Goal: Task Accomplishment & Management: Manage account settings

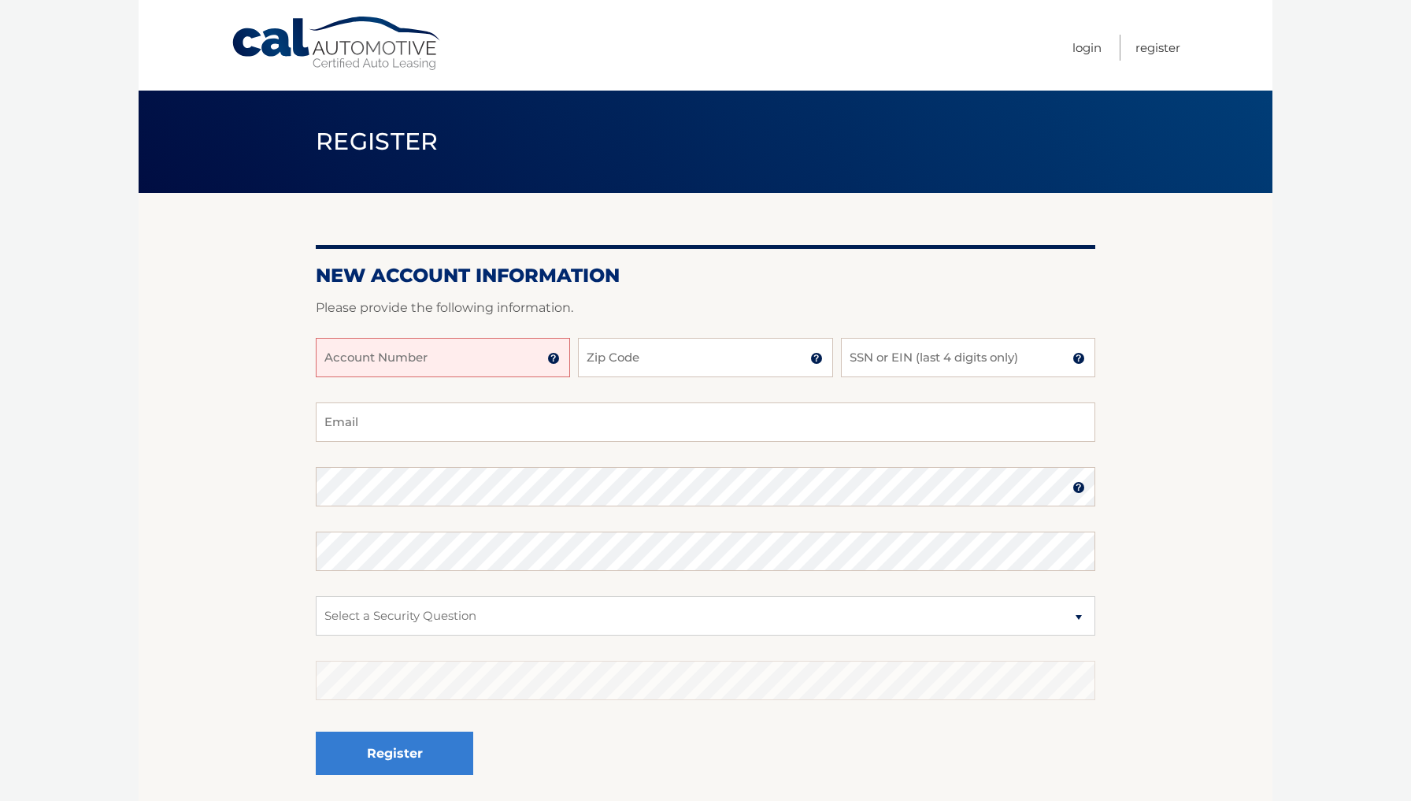
click at [460, 347] on input "Account Number" at bounding box center [443, 357] width 254 height 39
type input "44456025073"
type input "07928"
click at [869, 361] on input "SSN or EIN (last 4 digits only)" at bounding box center [968, 357] width 254 height 39
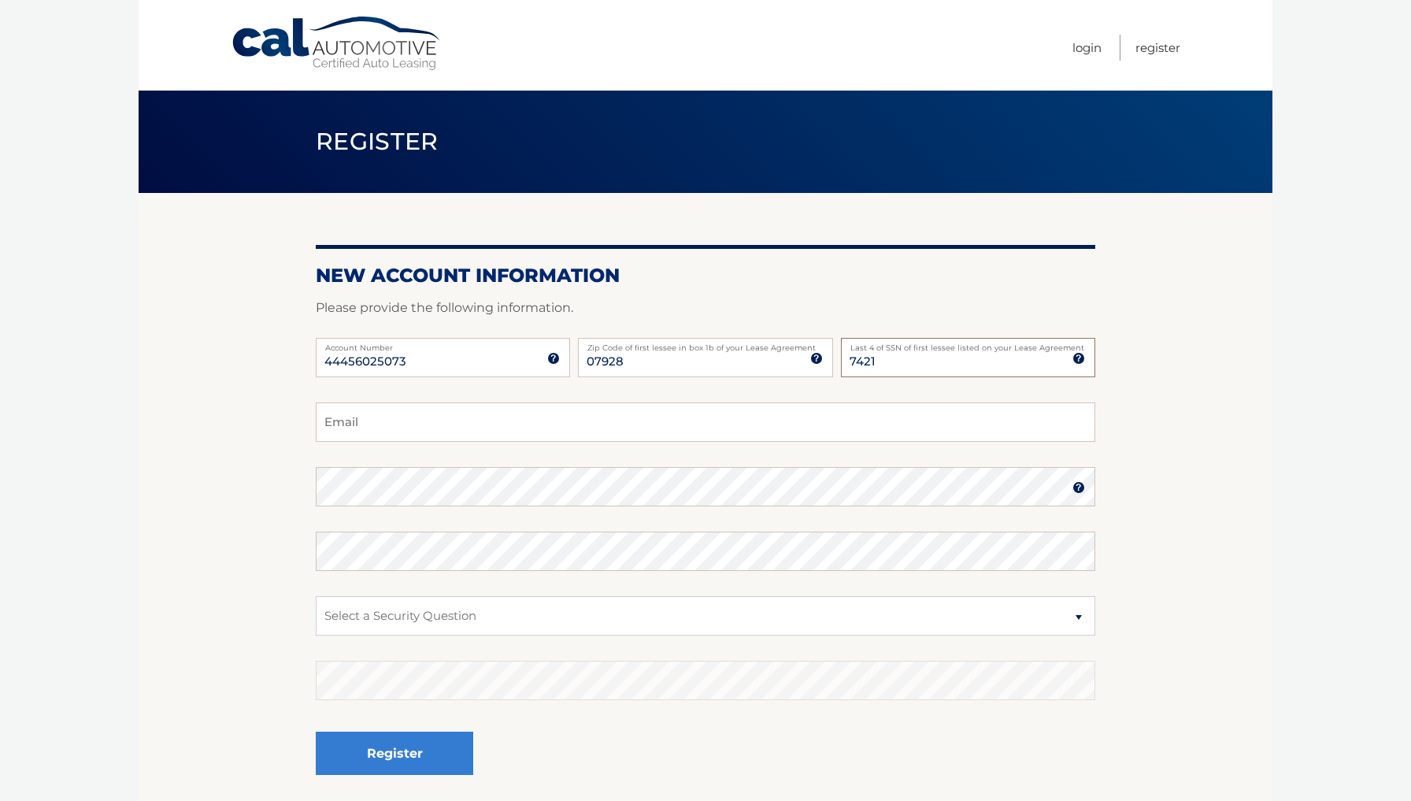
type input "7421"
type input "mikegiaco@comcast.net"
select select "1"
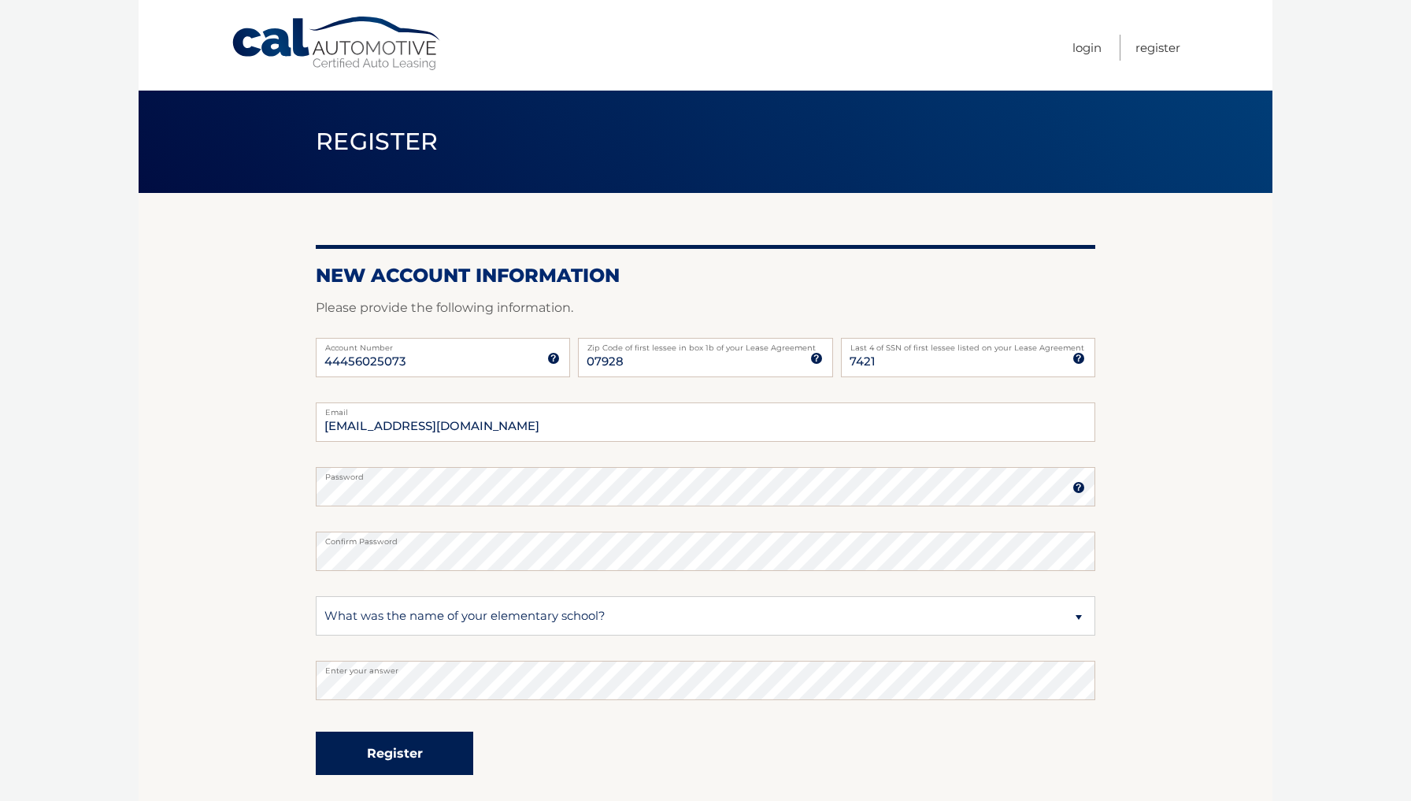
click at [380, 755] on button "Register" at bounding box center [395, 753] width 158 height 43
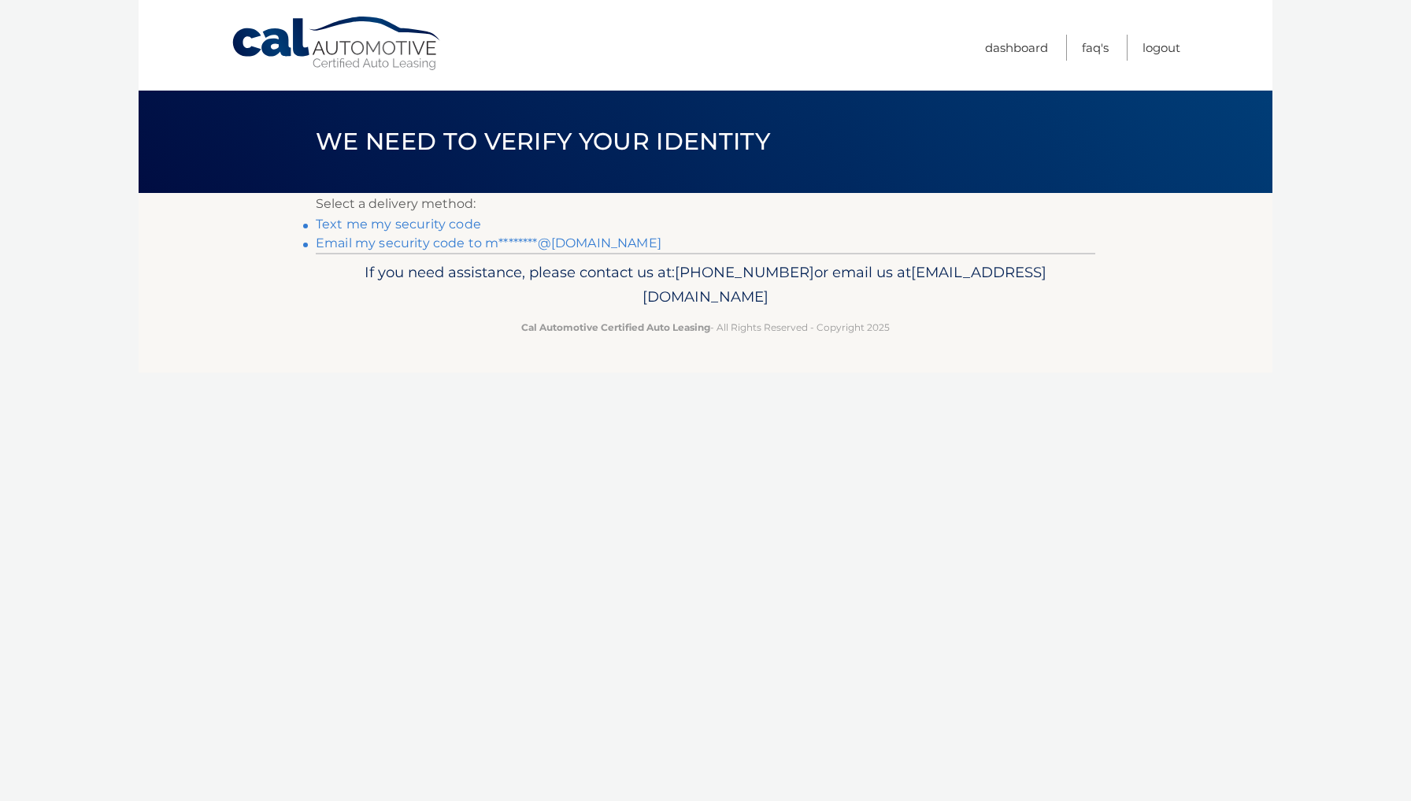
click at [415, 222] on link "Text me my security code" at bounding box center [398, 224] width 165 height 15
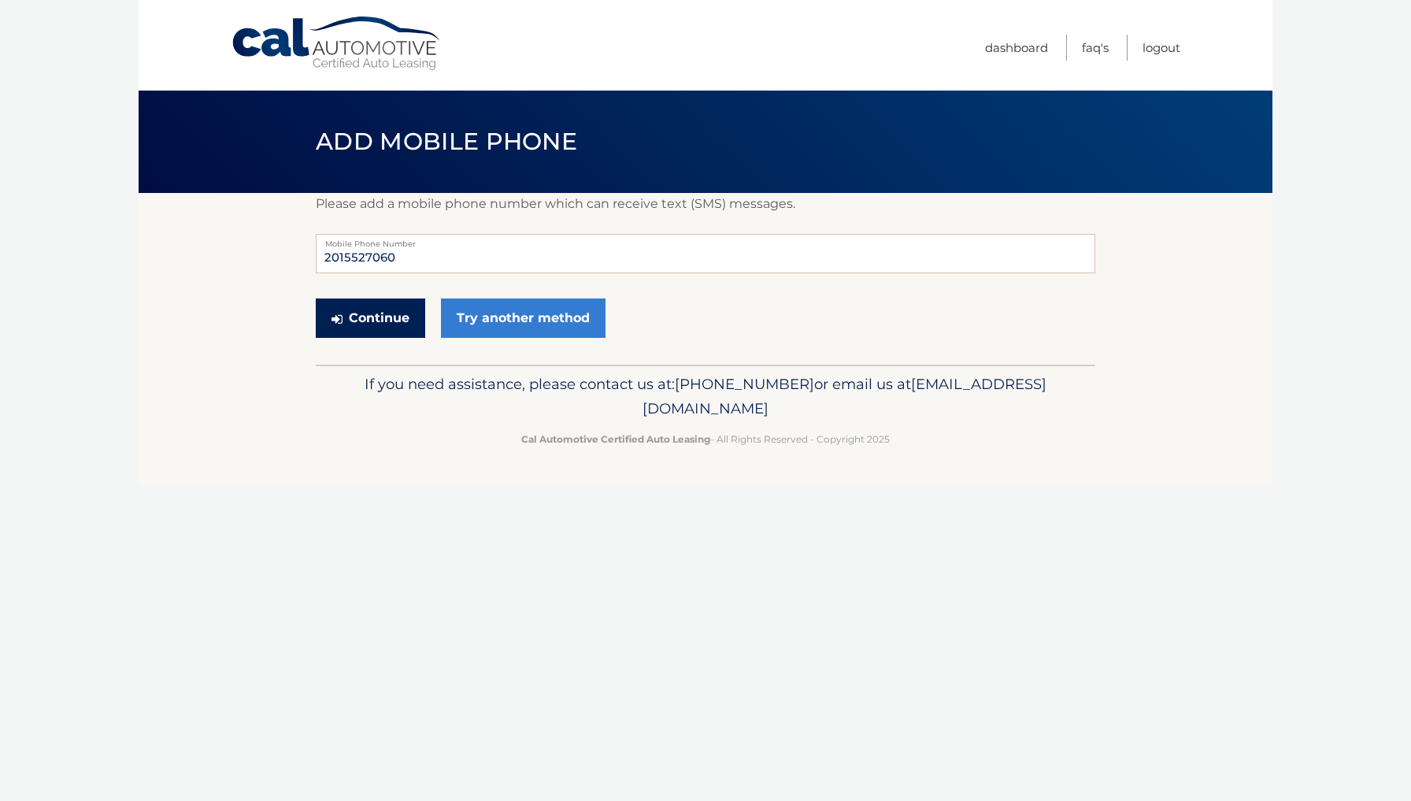
click at [394, 317] on button "Continue" at bounding box center [370, 317] width 109 height 39
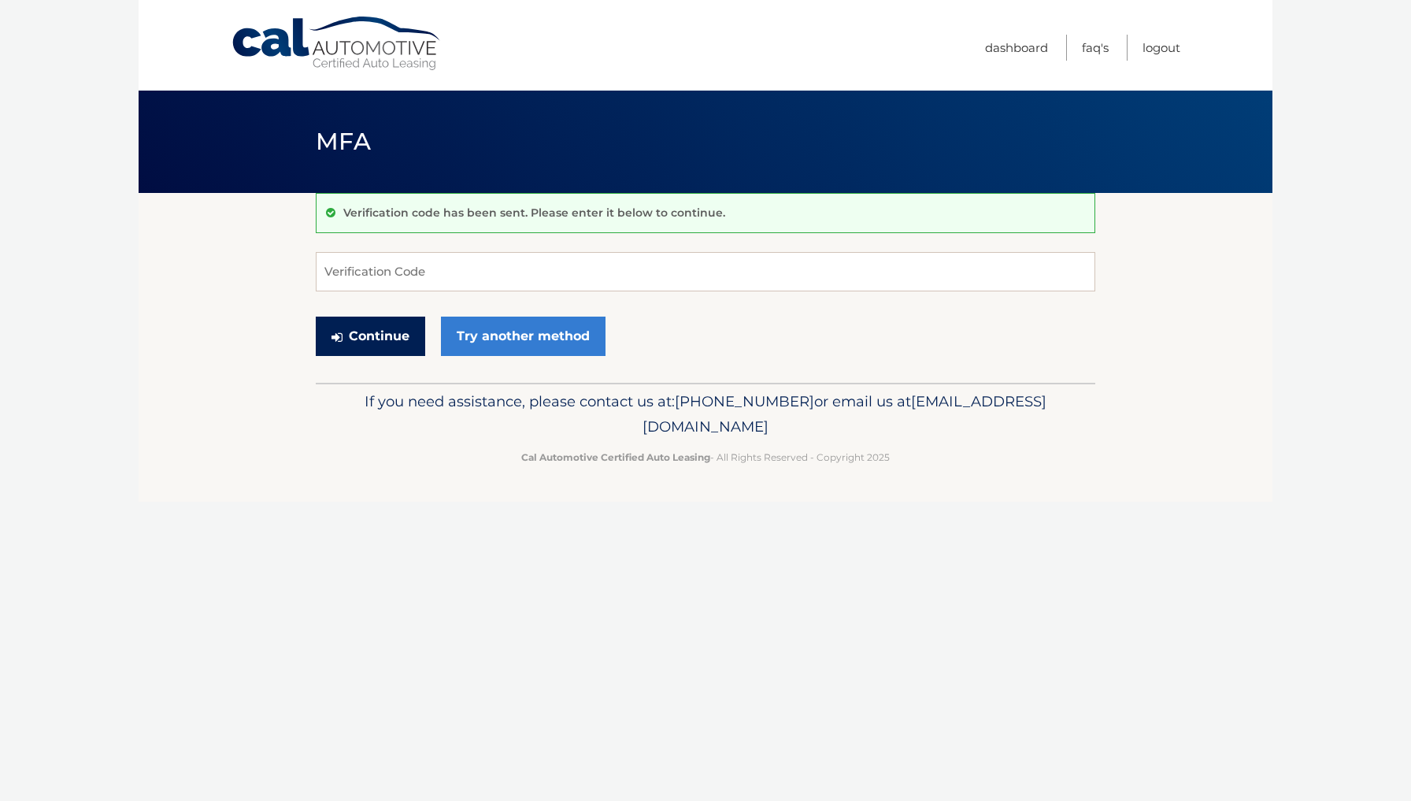
click at [357, 330] on button "Continue" at bounding box center [370, 336] width 109 height 39
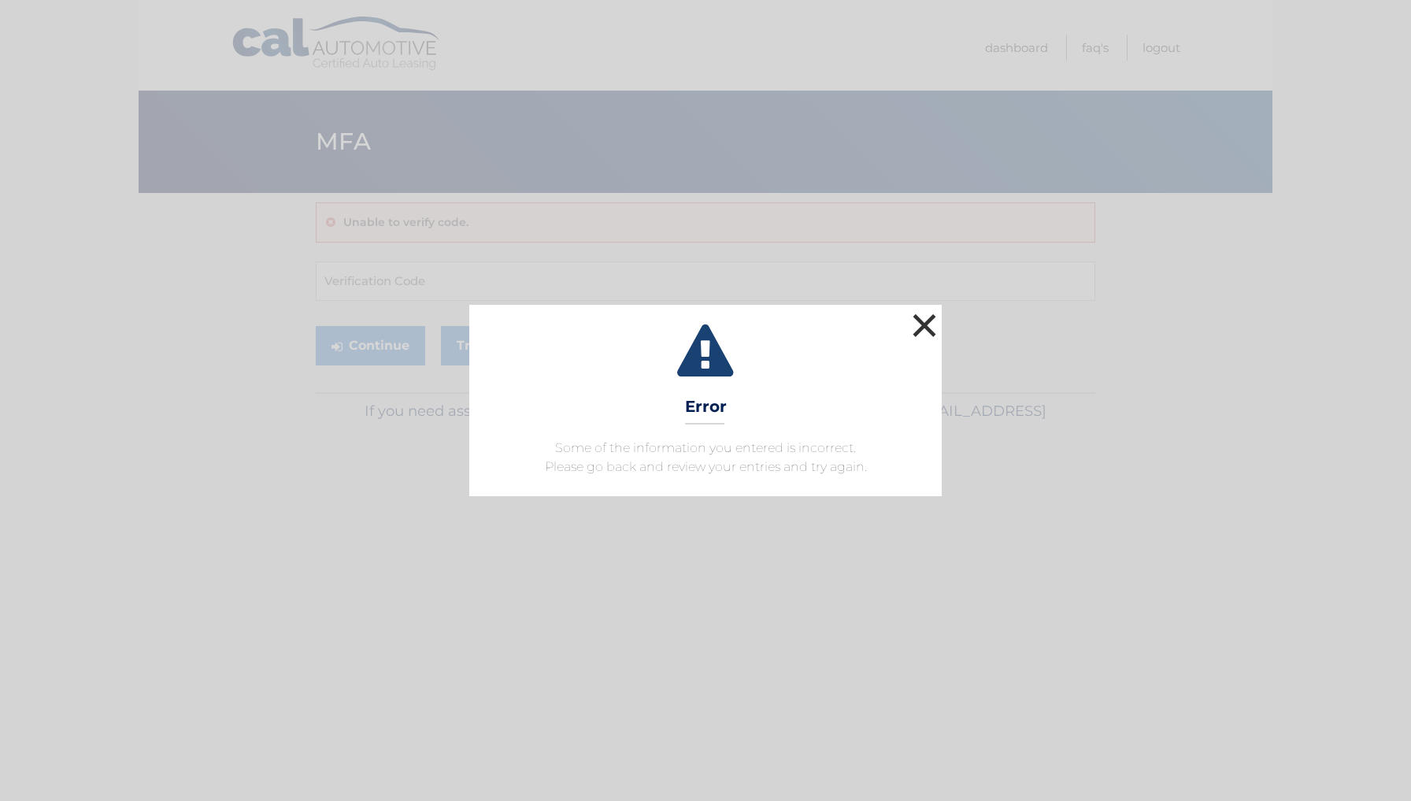
click at [925, 321] on button "×" at bounding box center [925, 326] width 32 height 32
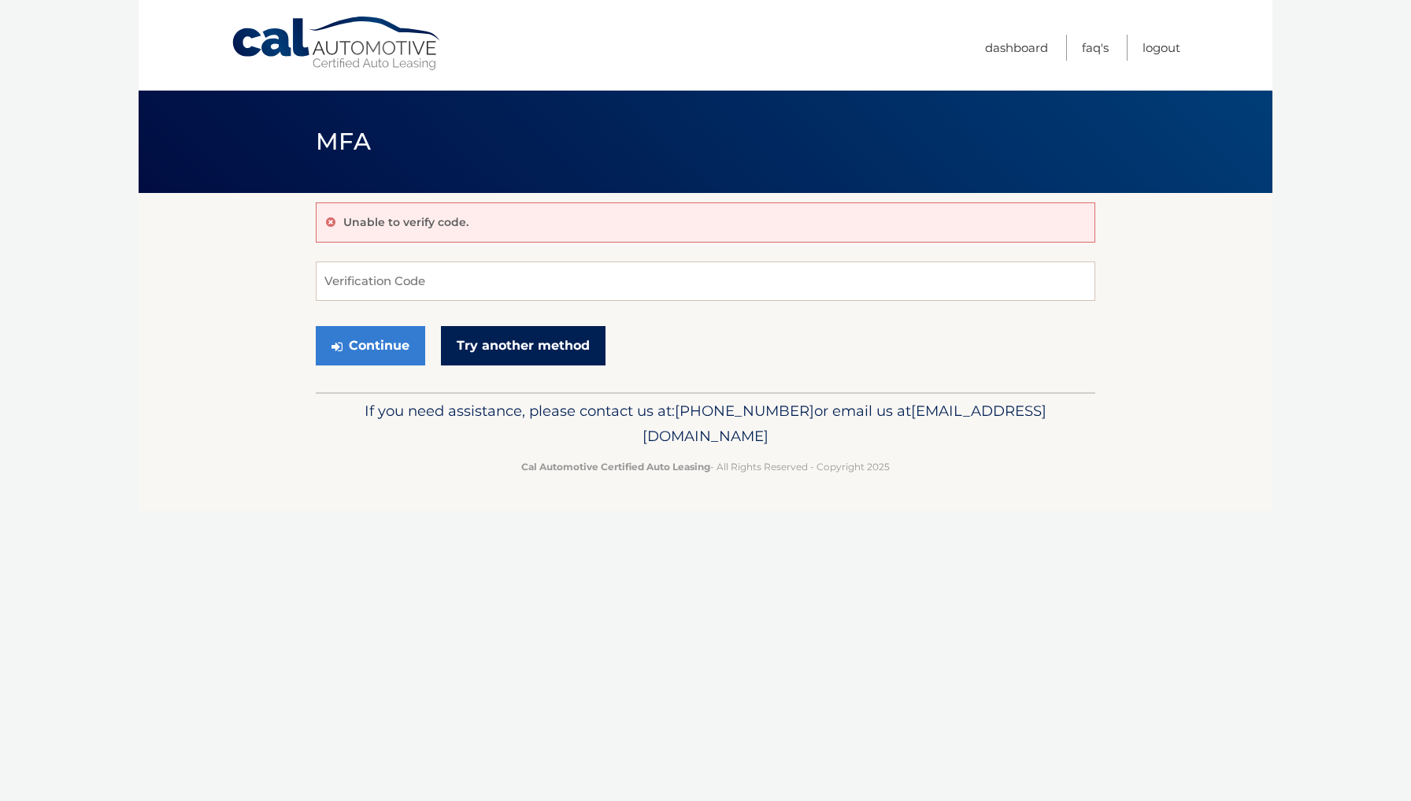
click at [499, 350] on link "Try another method" at bounding box center [523, 345] width 165 height 39
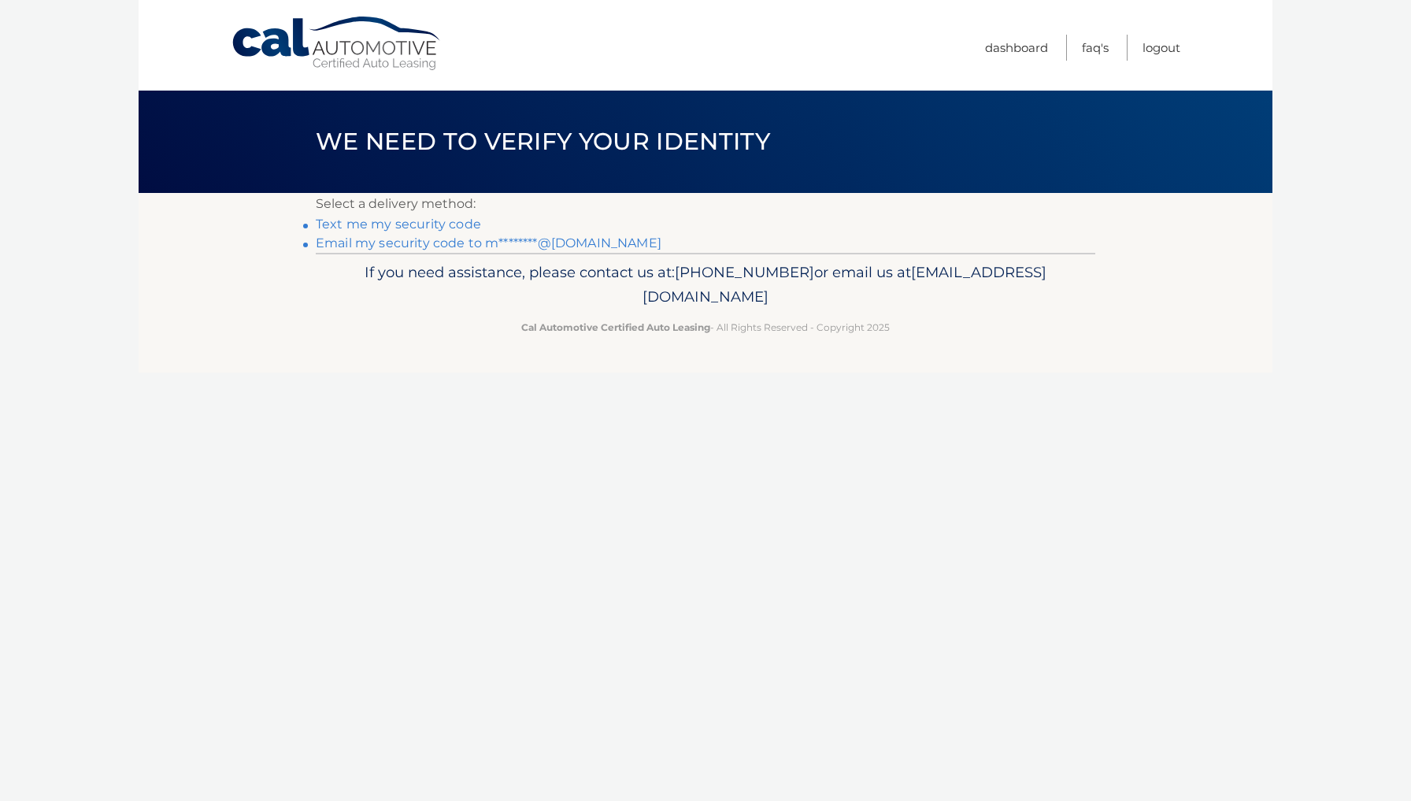
click at [379, 247] on link "Email my security code to m********@[DOMAIN_NAME]" at bounding box center [489, 242] width 346 height 15
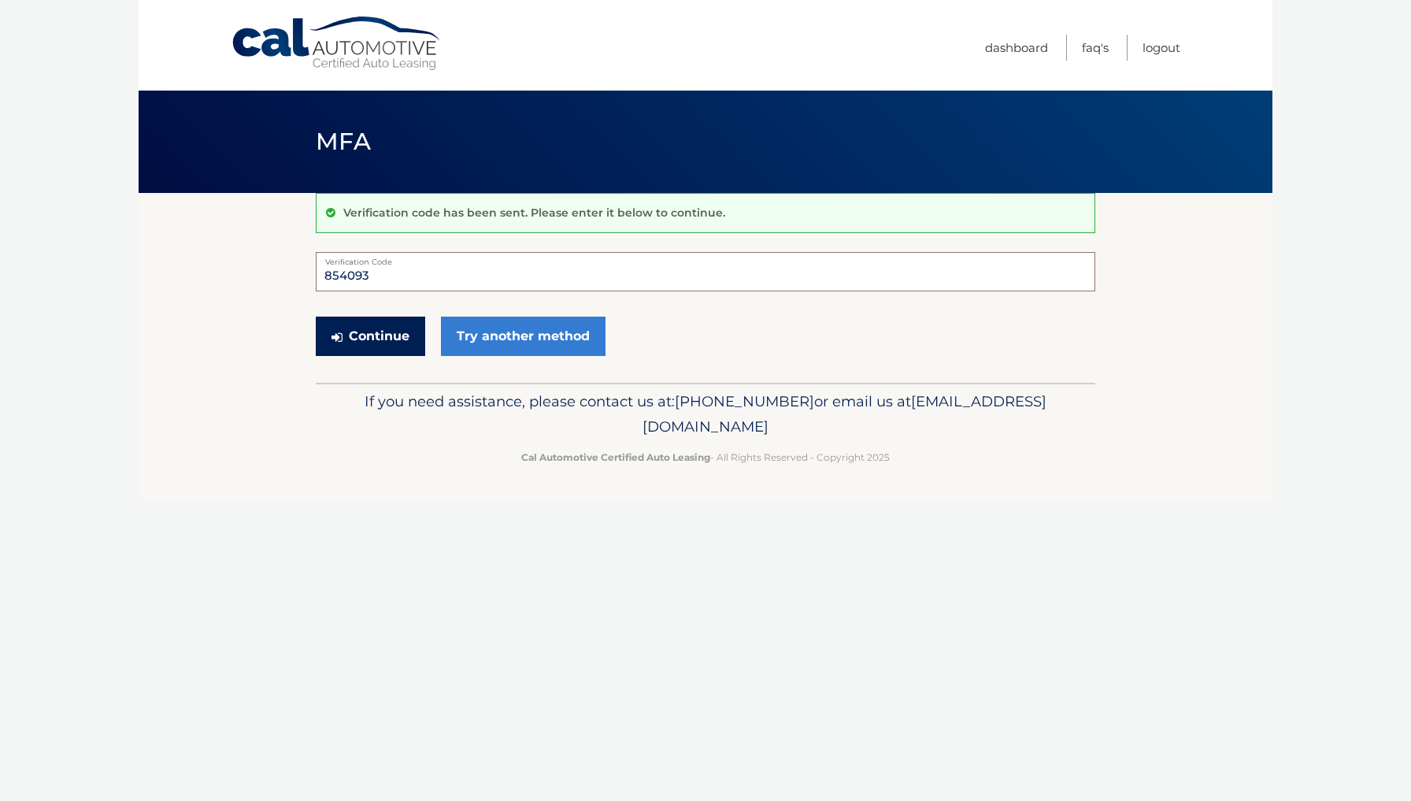
type input "854093"
click at [377, 346] on button "Continue" at bounding box center [370, 336] width 109 height 39
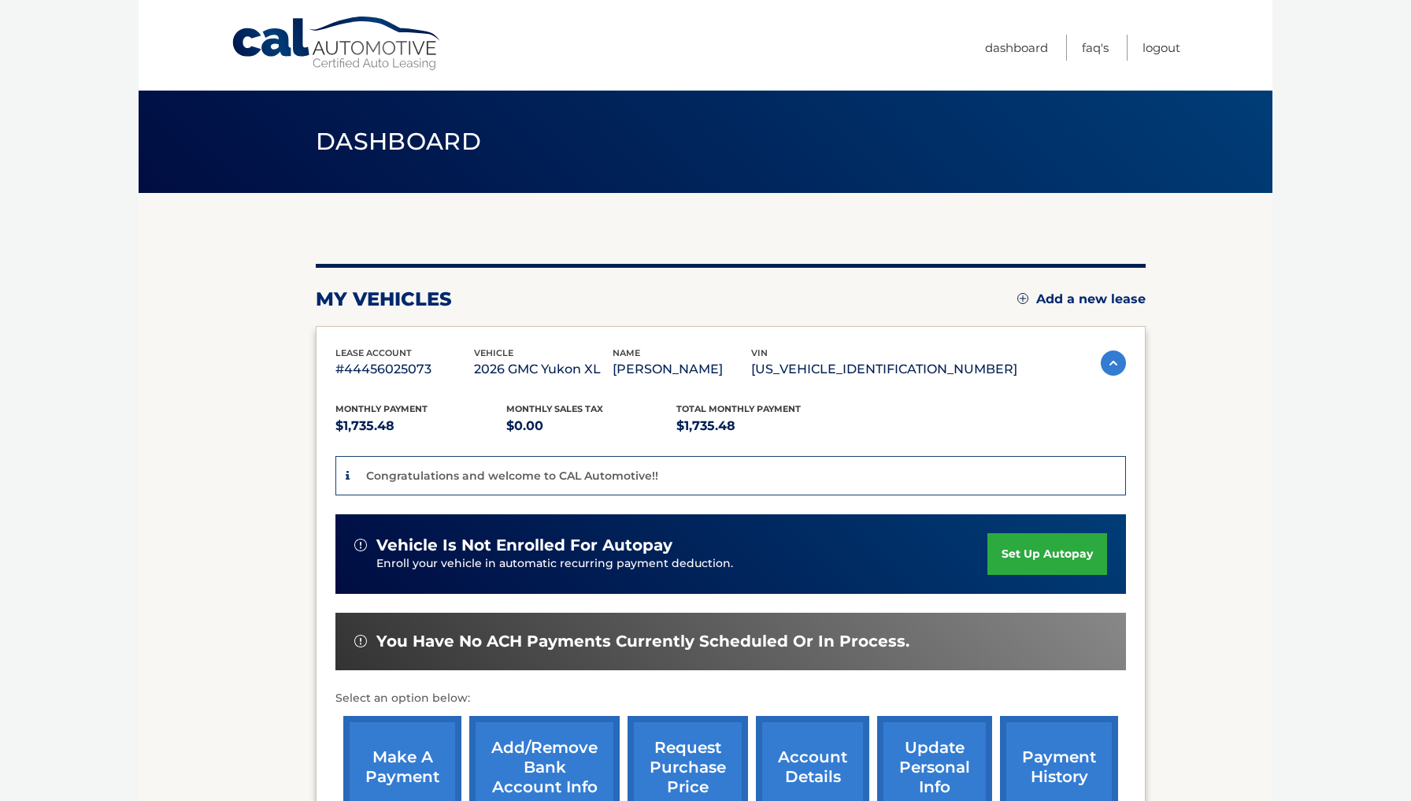
click at [1056, 553] on link "set up autopay" at bounding box center [1048, 554] width 120 height 42
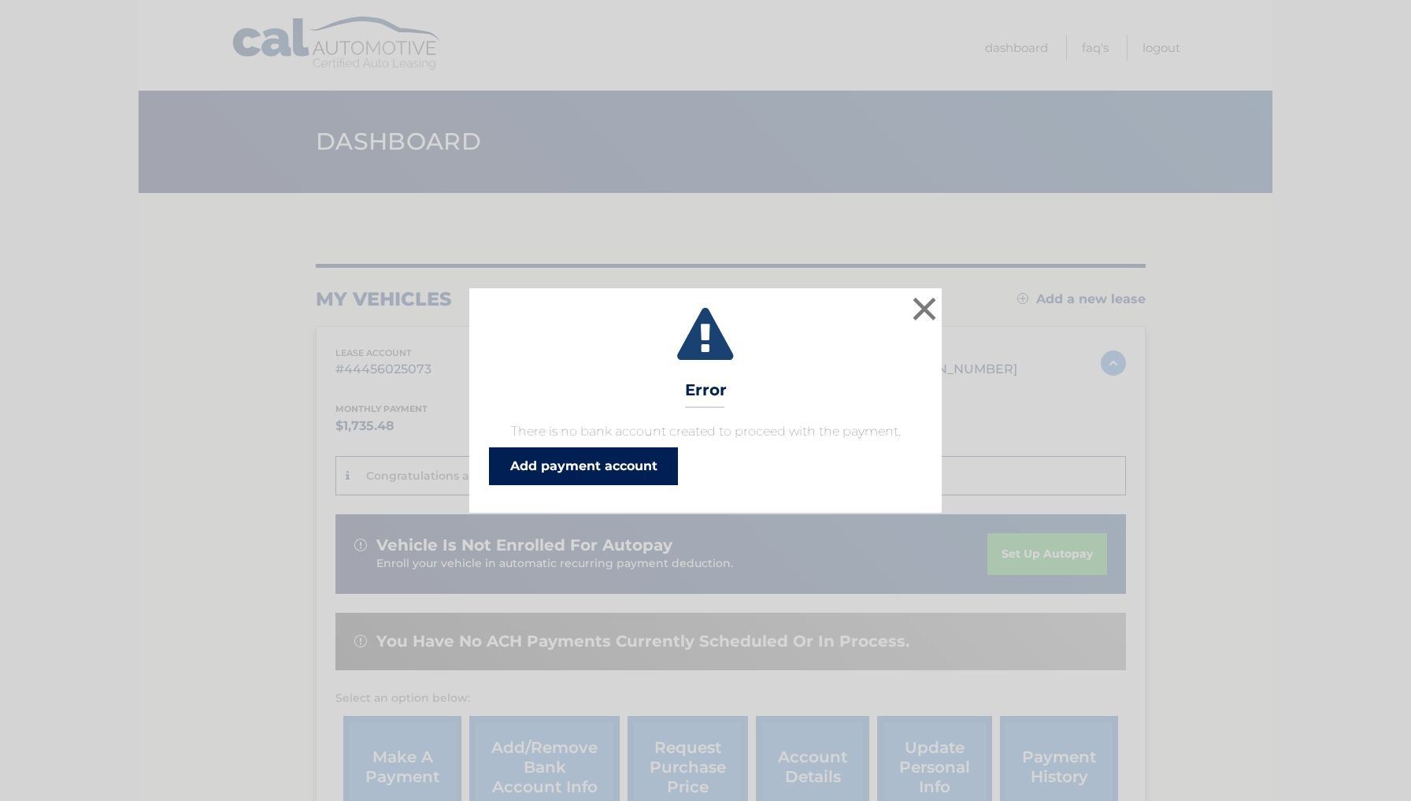
click at [632, 467] on link "Add payment account" at bounding box center [583, 466] width 189 height 38
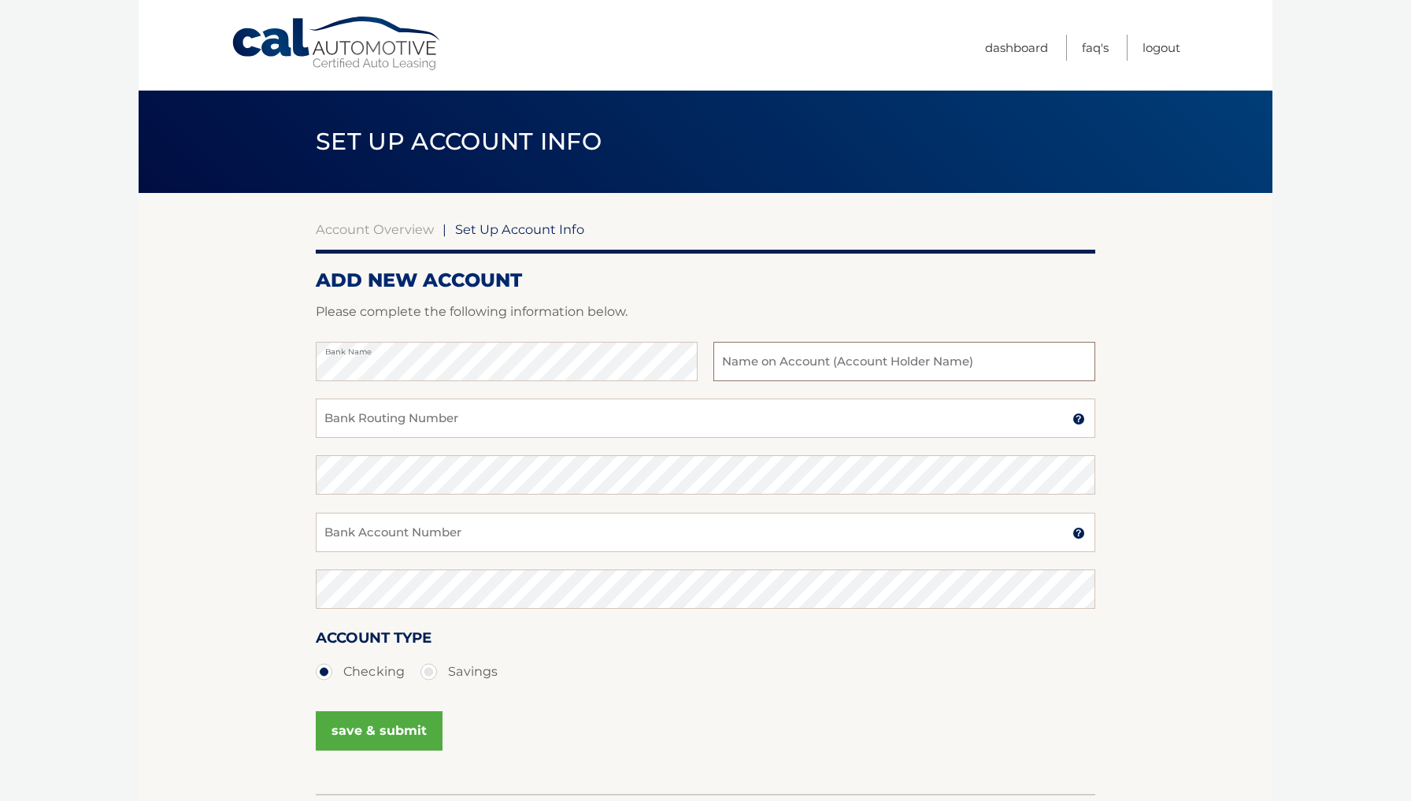
click at [813, 367] on input "text" at bounding box center [905, 361] width 382 height 39
type input "TRAX Car Wash"
click at [207, 458] on section "Account Overview | Set Up Account Info ADD NEW ACCOUNT Please complete the foll…" at bounding box center [706, 493] width 1134 height 601
click at [230, 426] on section "Account Overview | Set Up Account Info ADD NEW ACCOUNT Please complete the foll…" at bounding box center [706, 493] width 1134 height 601
click at [629, 417] on input "Bank Routing Number" at bounding box center [706, 418] width 780 height 39
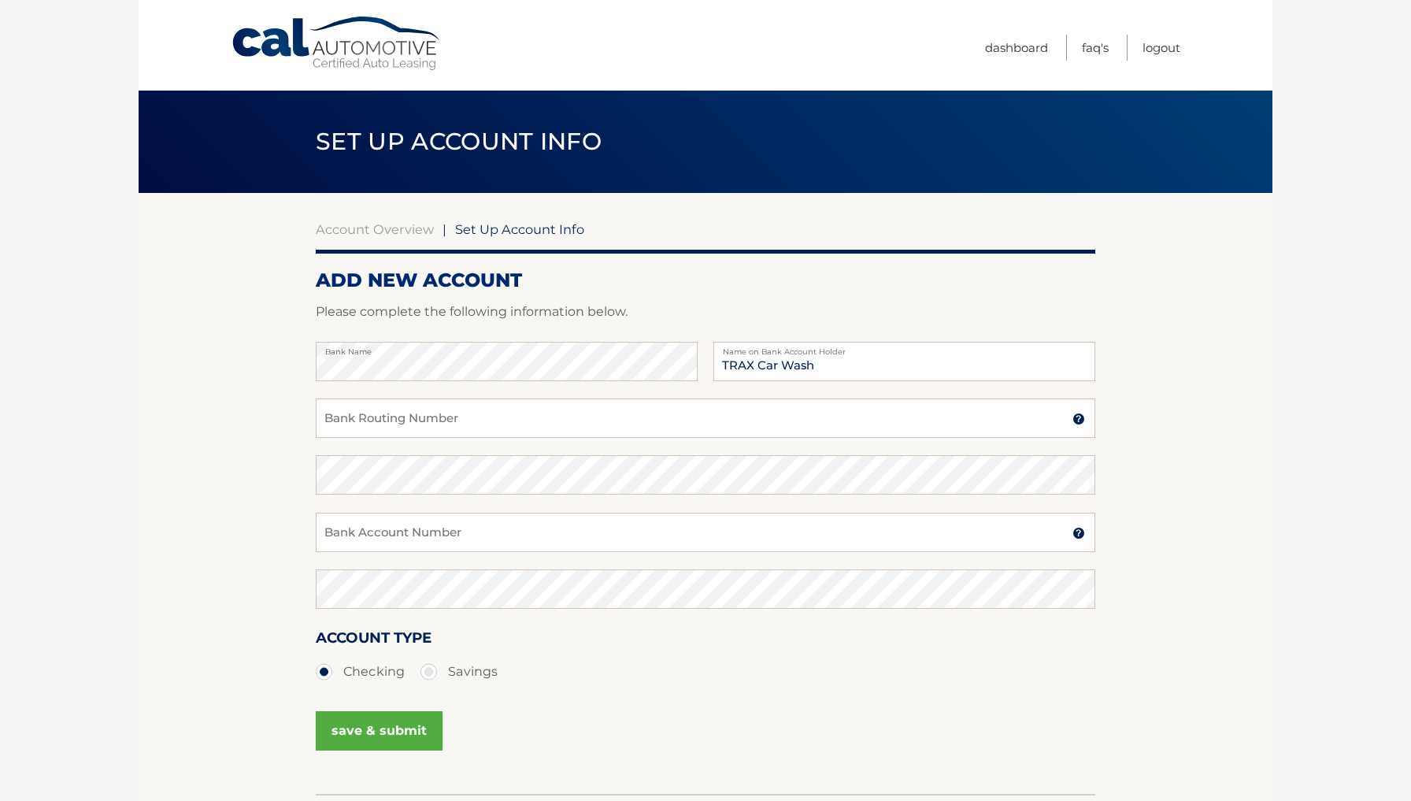
click at [829, 303] on p "Please complete the following information below." at bounding box center [706, 312] width 780 height 22
click at [567, 426] on input "Bank Routing Number" at bounding box center [706, 418] width 780 height 39
click at [597, 413] on input "Bank Routing Number" at bounding box center [706, 418] width 780 height 39
click at [279, 462] on section "Account Overview | Set Up Account Info ADD NEW ACCOUNT Please complete the foll…" at bounding box center [706, 493] width 1134 height 601
click at [439, 417] on input "Bank Routing Number" at bounding box center [706, 418] width 780 height 39
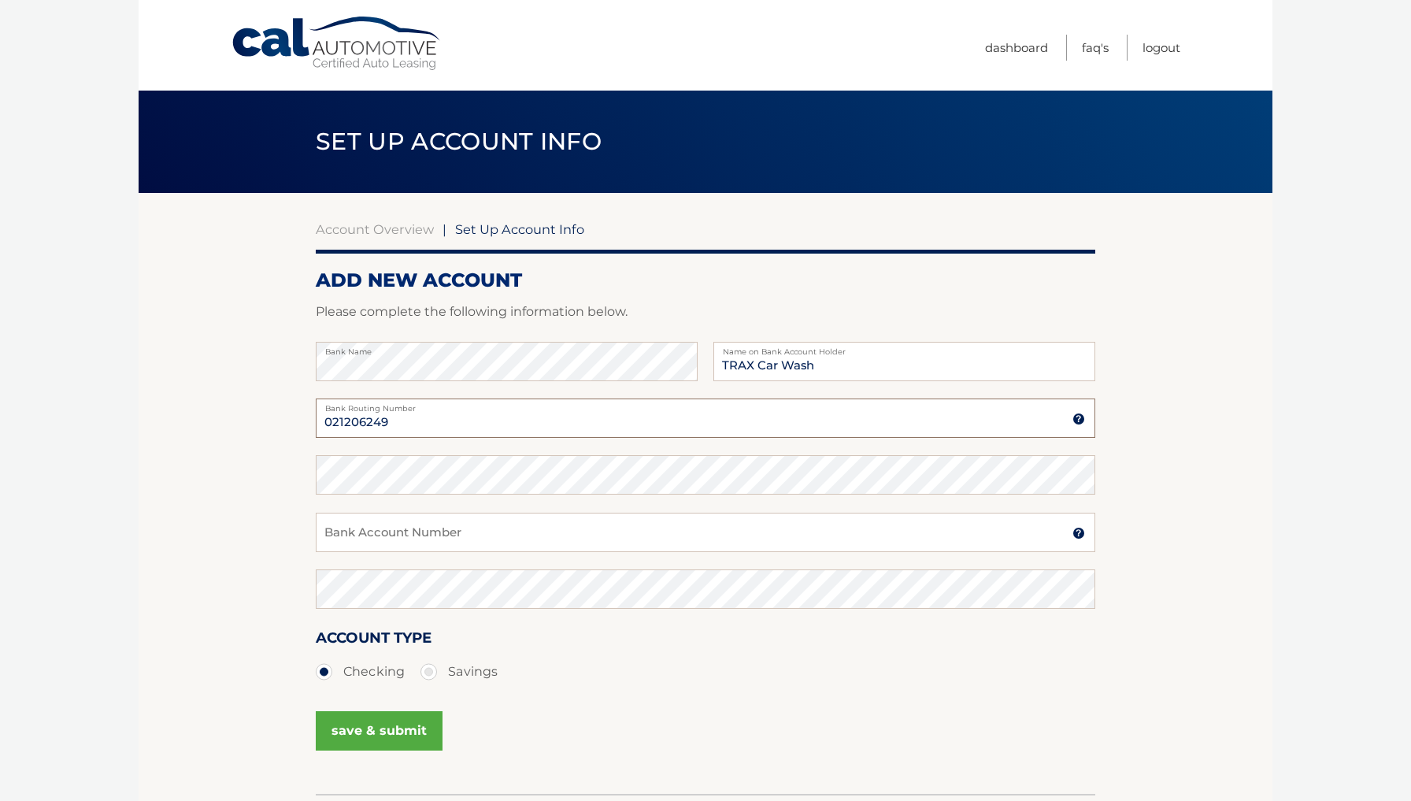
type input "021206249"
click at [521, 519] on input "Bank Account Number" at bounding box center [706, 532] width 780 height 39
type input "312001692"
click at [397, 715] on button "save & submit" at bounding box center [379, 730] width 127 height 39
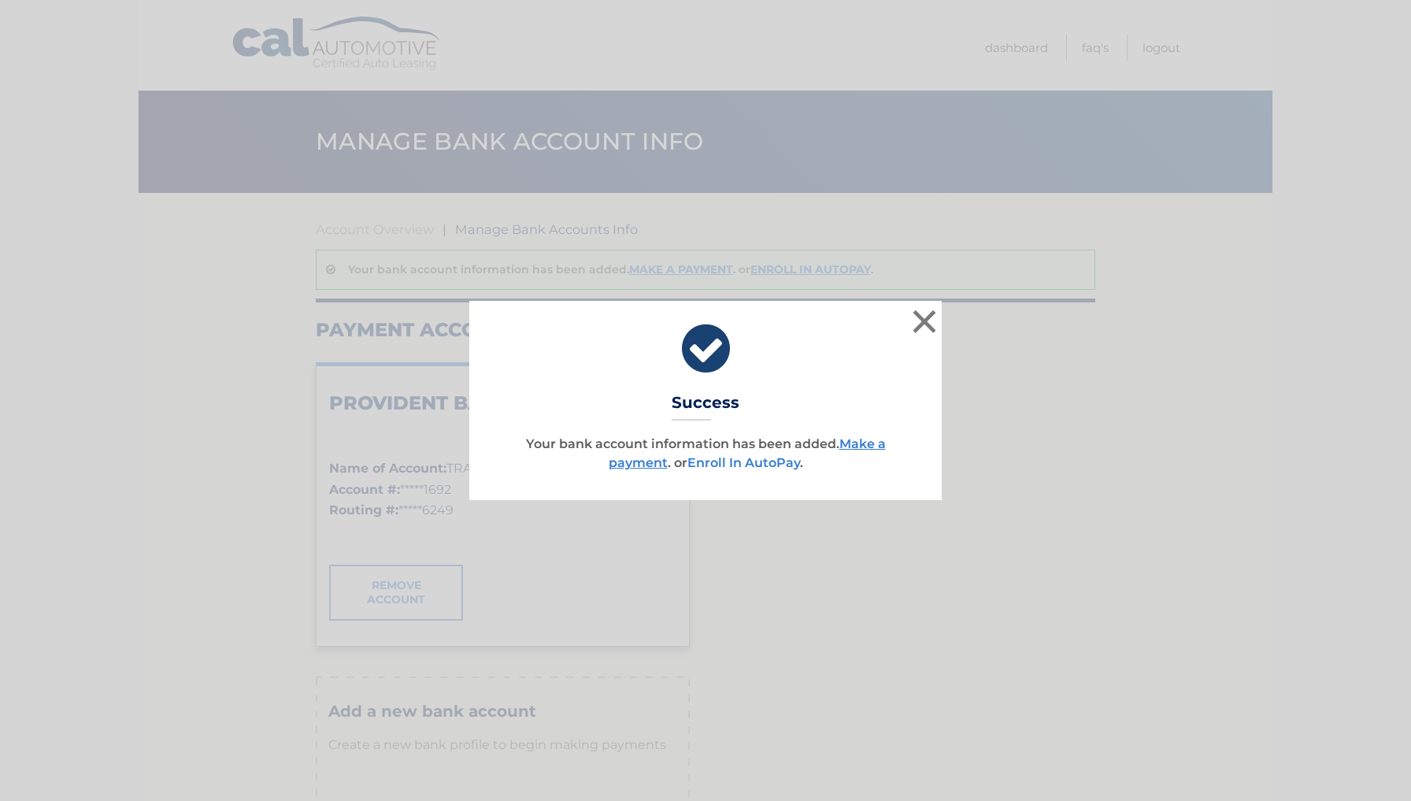
click at [750, 464] on link "Enroll In AutoPay" at bounding box center [744, 462] width 113 height 15
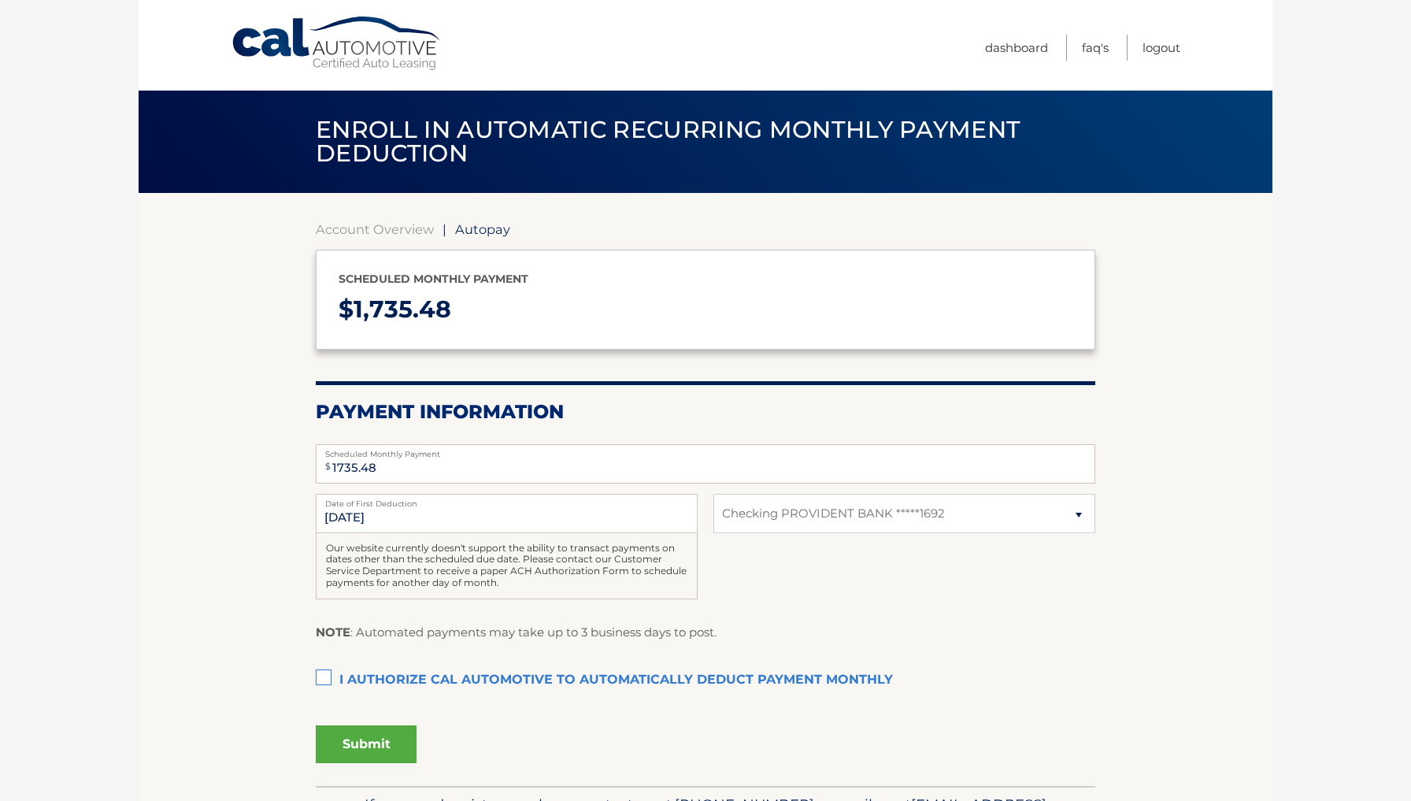
select select "ZTViOTlkZWItMjc5Ny00ZTJhLTkxZjctMzI5MDQ2MmI3ODIw"
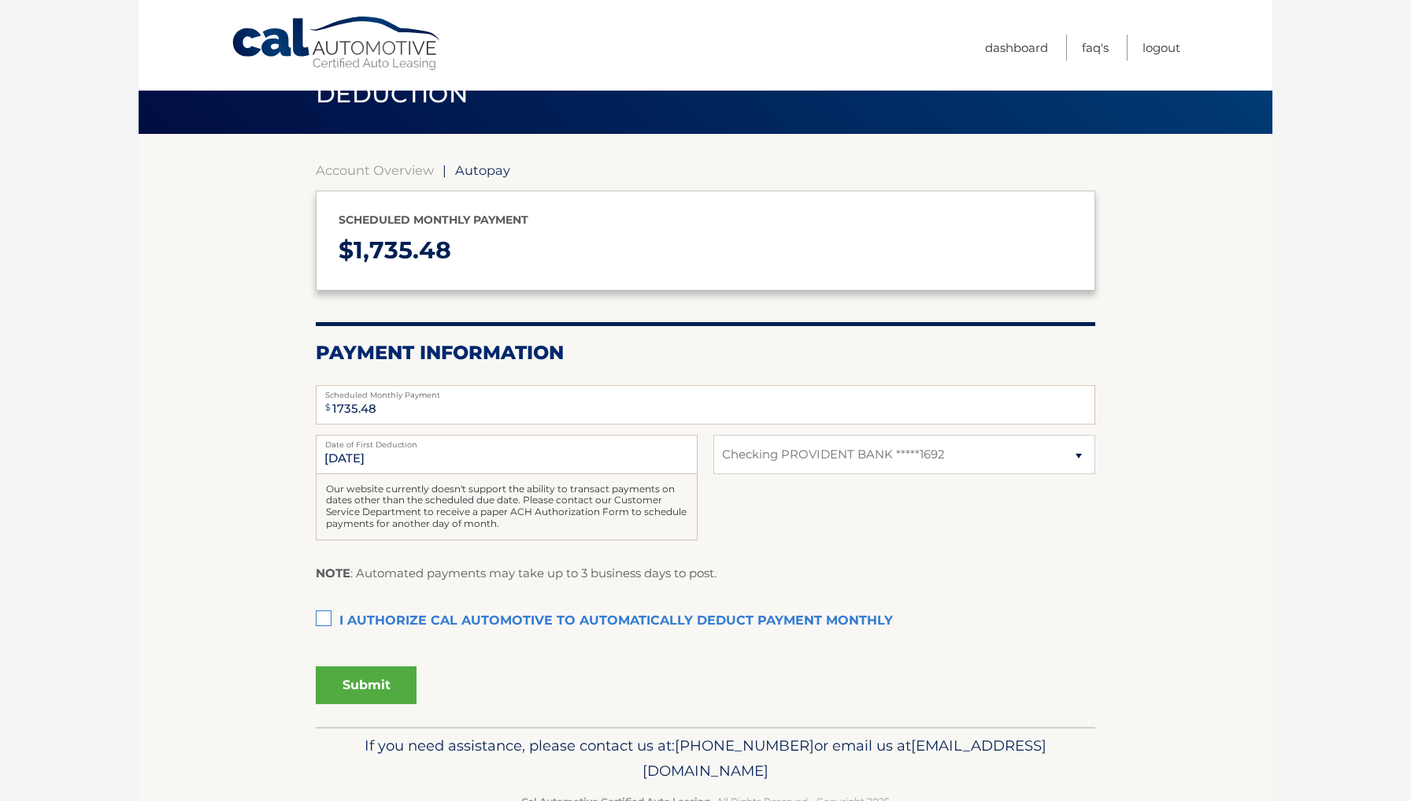
scroll to position [62, 0]
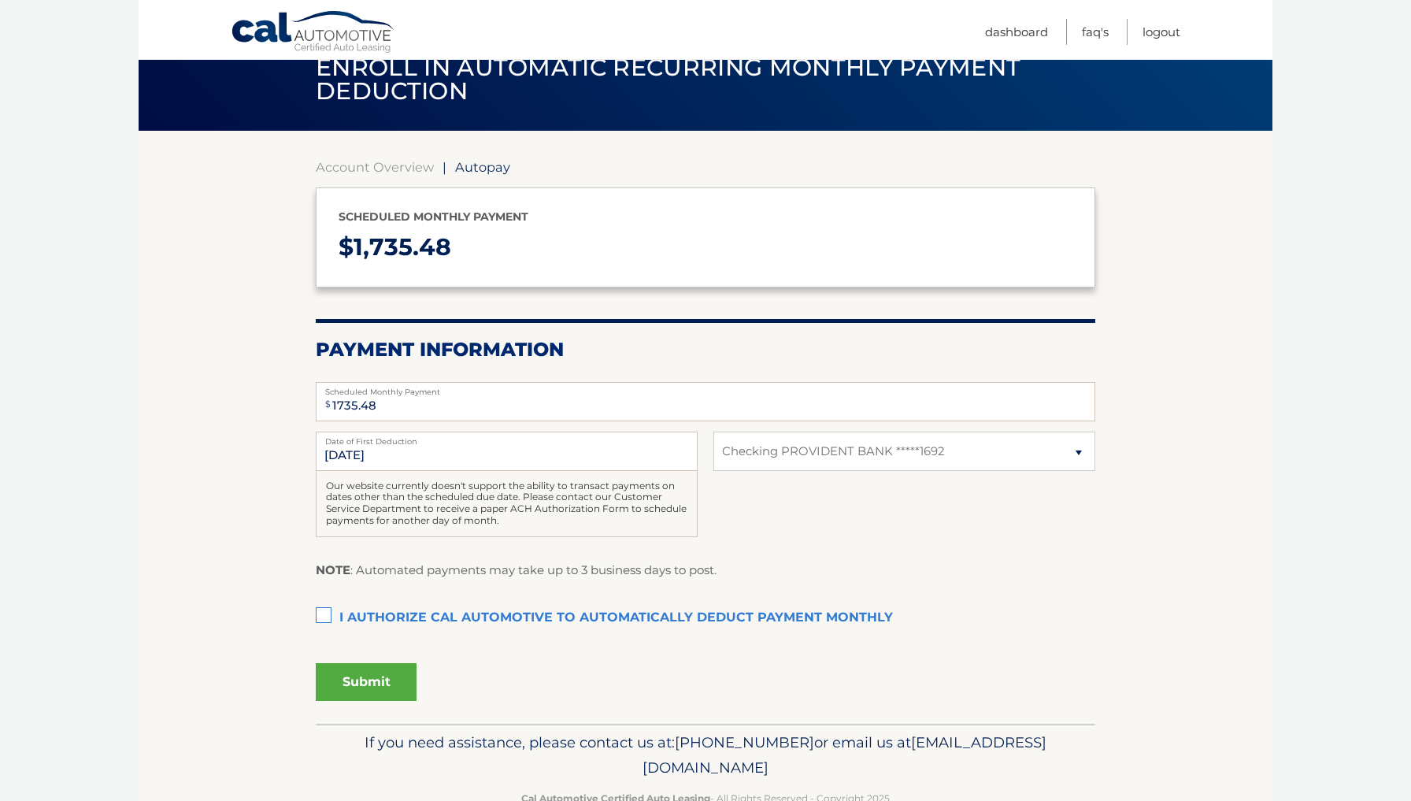
click at [328, 614] on label "I authorize cal automotive to automatically deduct payment monthly This checkbo…" at bounding box center [706, 619] width 780 height 32
click at [0, 0] on input "I authorize cal automotive to automatically deduct payment monthly This checkbo…" at bounding box center [0, 0] width 0 height 0
click at [352, 669] on button "Submit" at bounding box center [366, 682] width 101 height 38
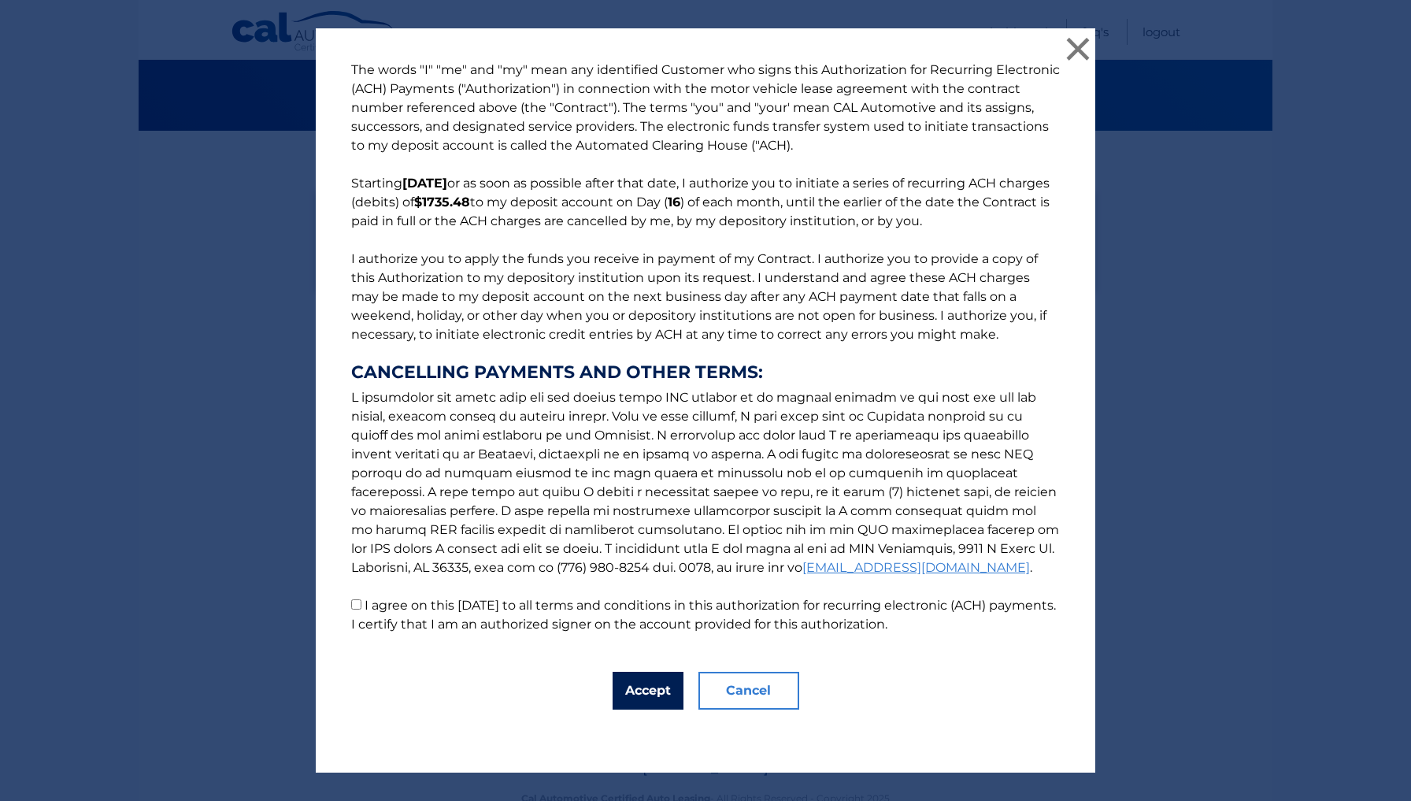
click at [629, 687] on button "Accept" at bounding box center [648, 691] width 71 height 38
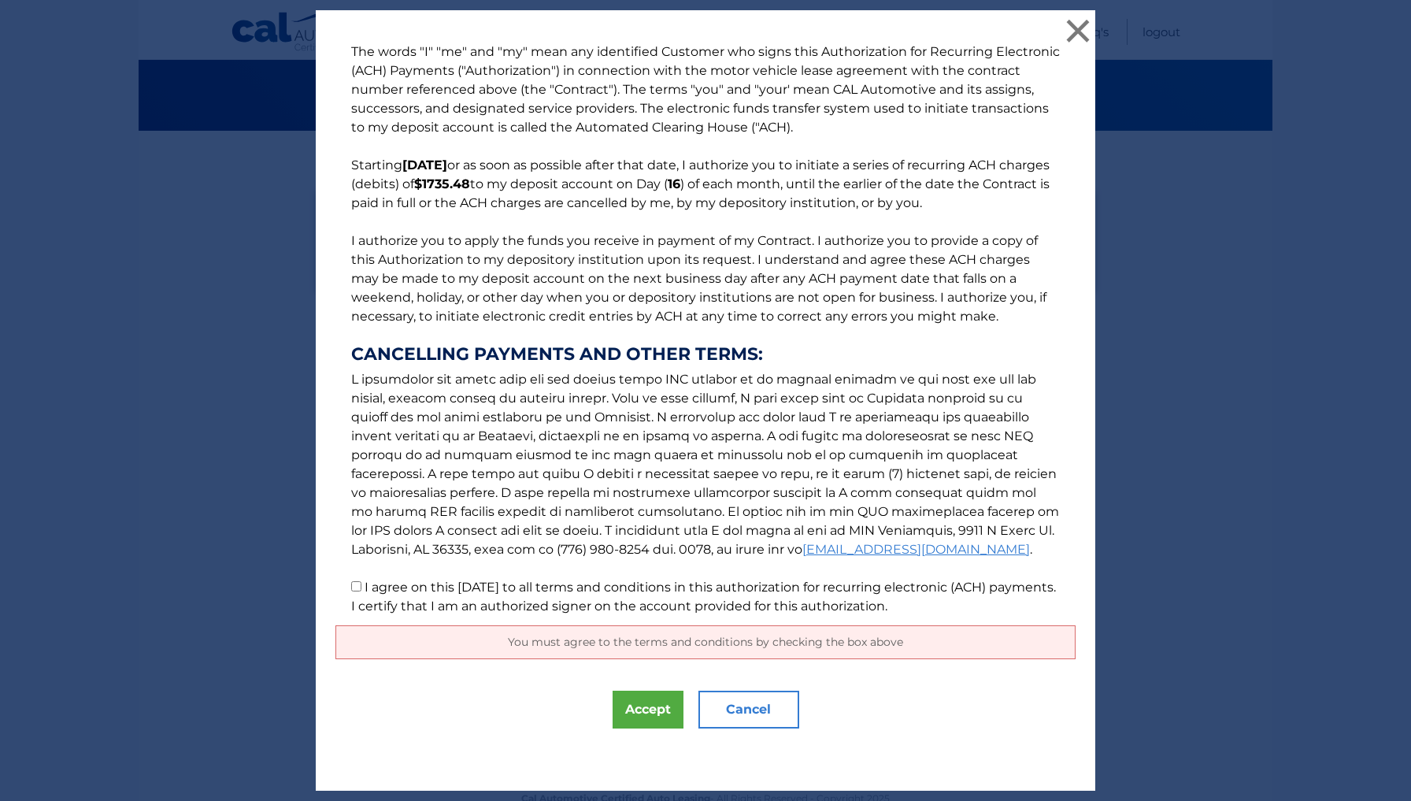
click at [358, 587] on input "I agree on this 10/06/2025 to all terms and conditions in this authorization fo…" at bounding box center [356, 586] width 10 height 10
checkbox input "true"
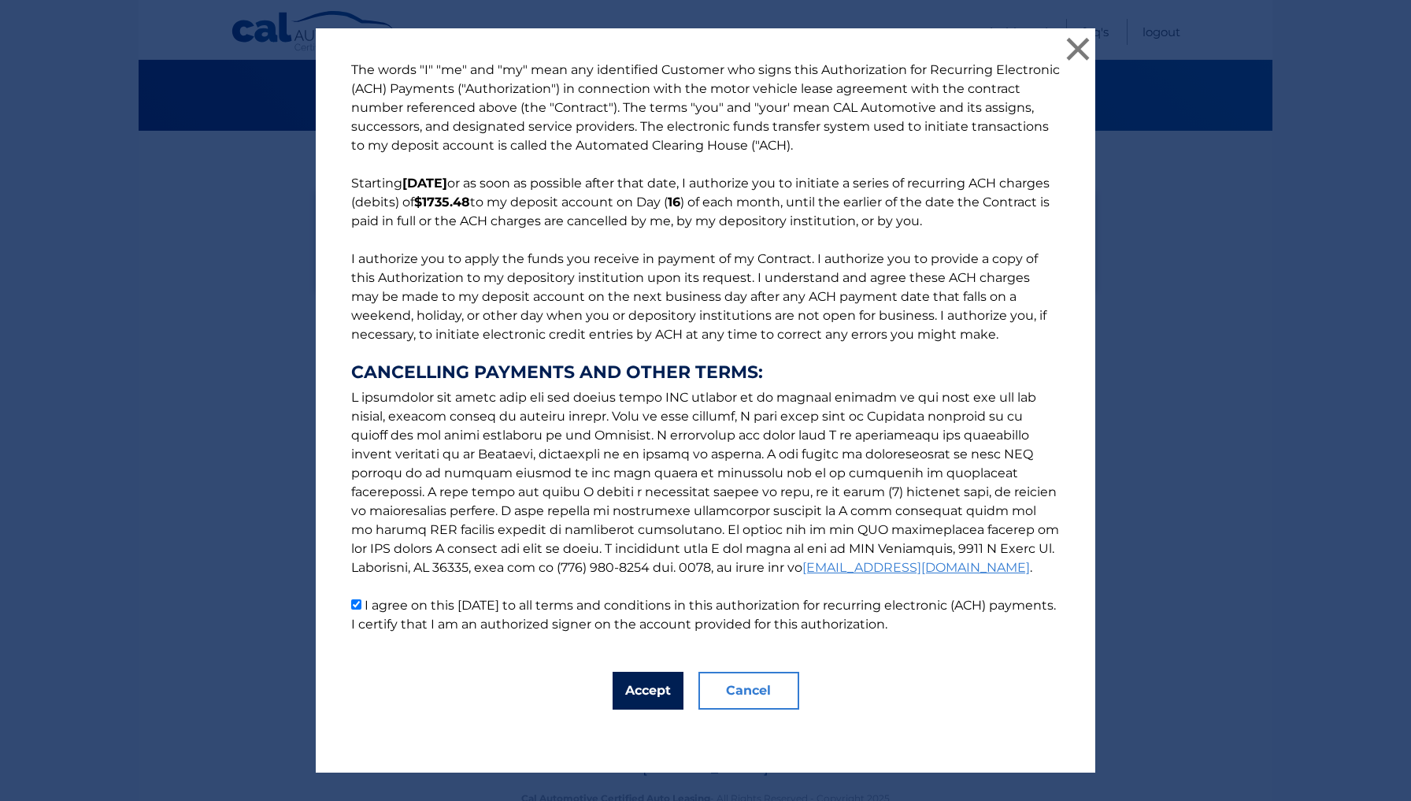
click at [639, 694] on button "Accept" at bounding box center [648, 691] width 71 height 38
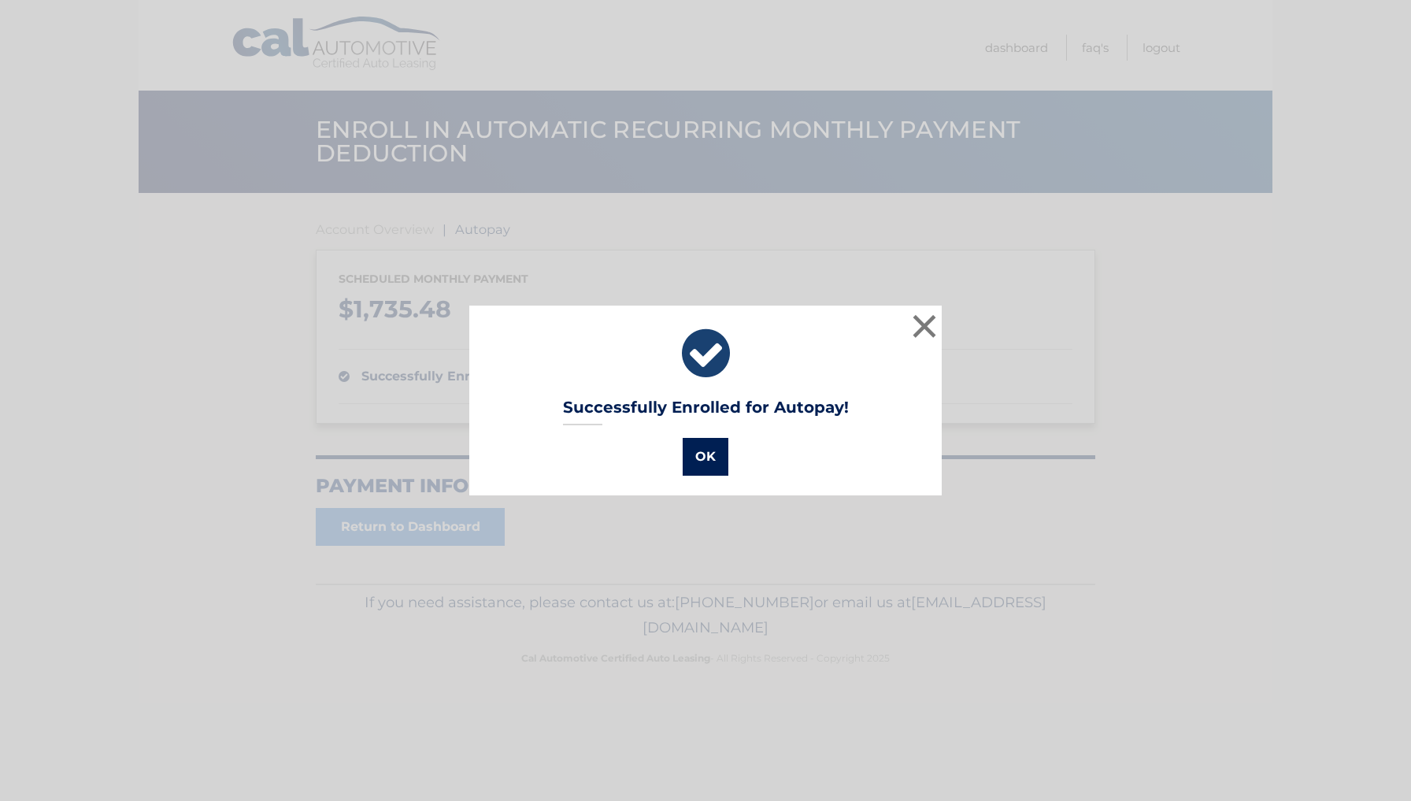
click at [699, 458] on button "OK" at bounding box center [706, 457] width 46 height 38
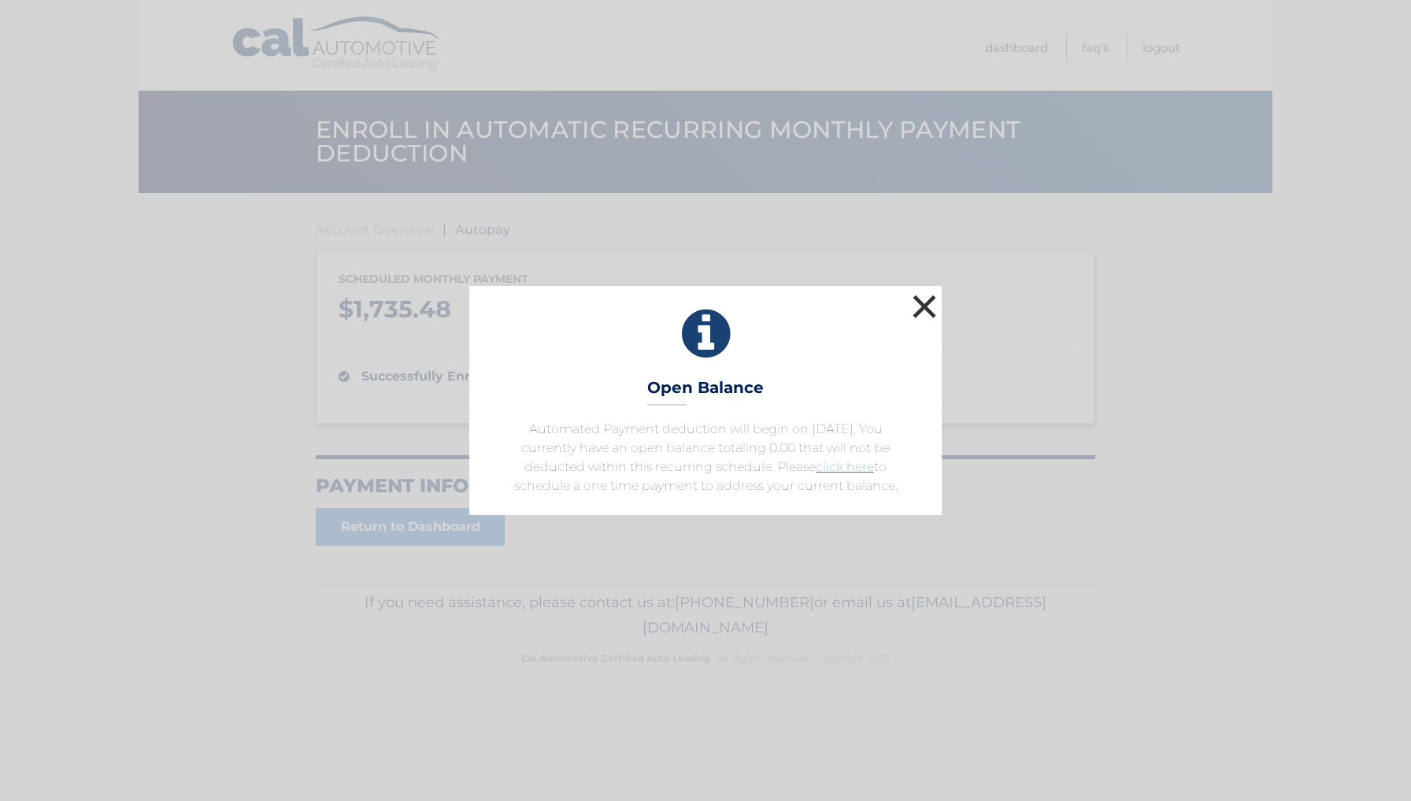
click at [924, 305] on button "×" at bounding box center [925, 307] width 32 height 32
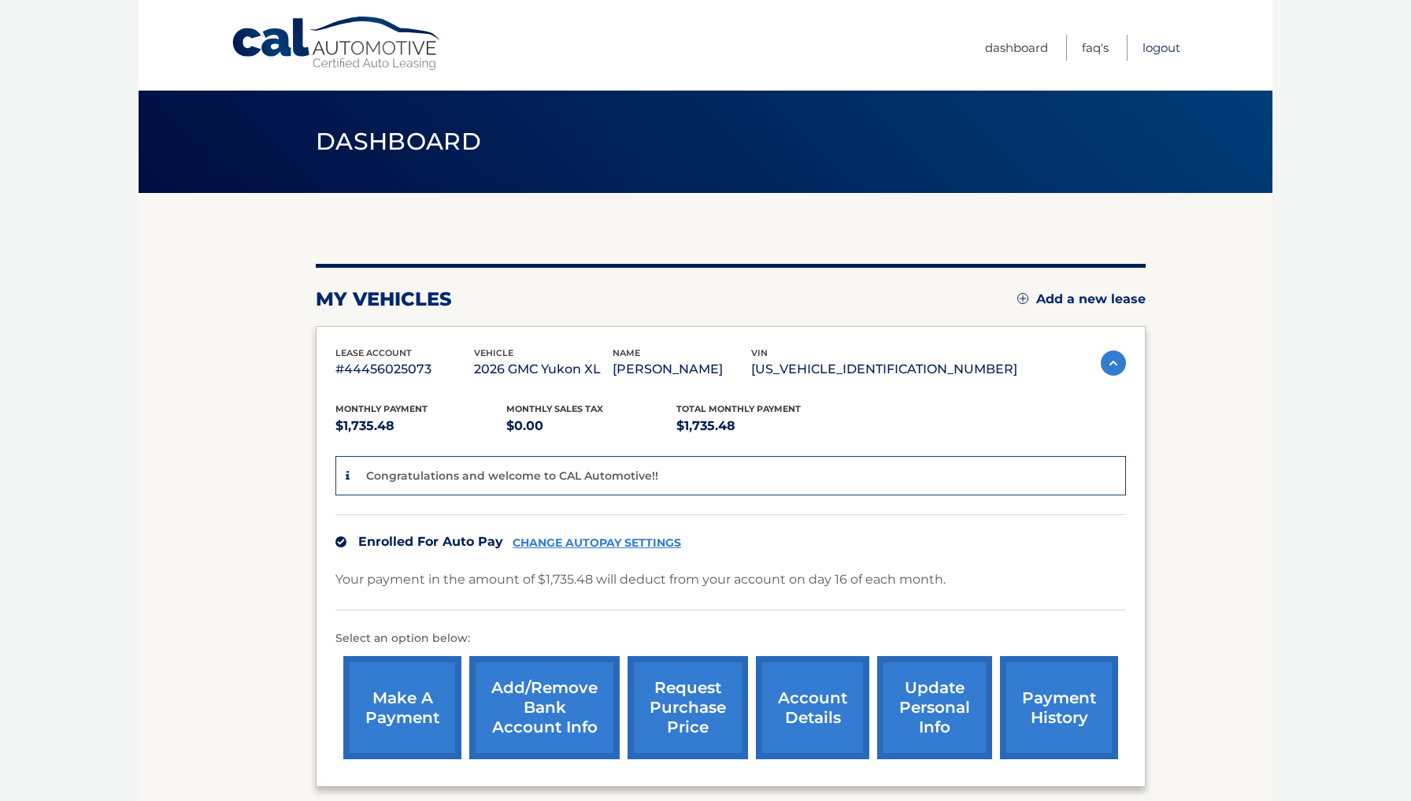
click at [1163, 46] on link "Logout" at bounding box center [1162, 48] width 38 height 26
